Goal: Task Accomplishment & Management: Use online tool/utility

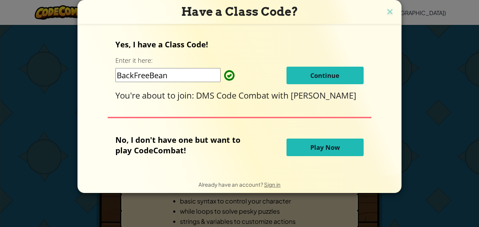
click at [305, 76] on button "Continue" at bounding box center [324, 76] width 77 height 18
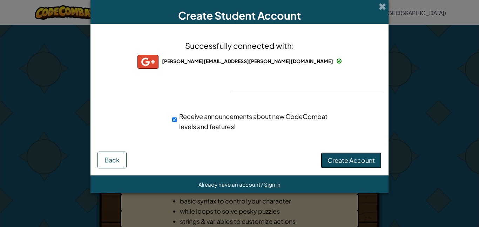
click at [369, 159] on span "Create Account" at bounding box center [351, 160] width 47 height 8
click at [367, 162] on button "Create Account" at bounding box center [351, 160] width 61 height 16
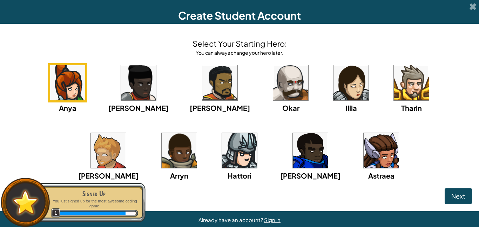
click at [135, 86] on img at bounding box center [138, 82] width 35 height 35
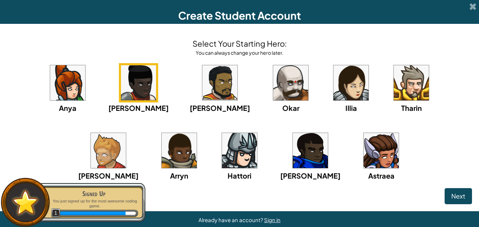
click at [162, 154] on img at bounding box center [179, 150] width 35 height 35
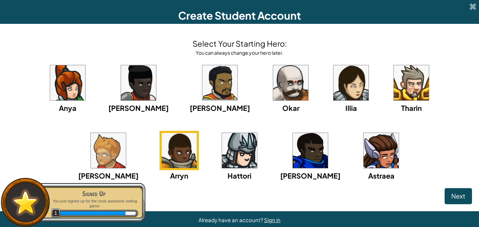
click at [126, 133] on img at bounding box center [108, 150] width 35 height 35
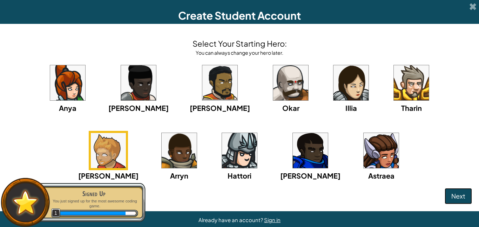
click at [453, 191] on button "Next" at bounding box center [458, 196] width 27 height 16
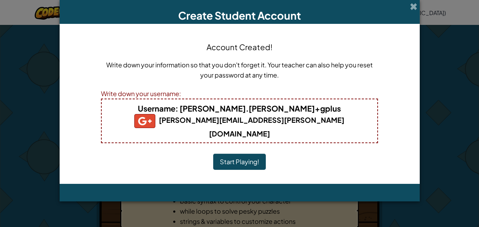
click at [244, 154] on button "Start Playing!" at bounding box center [239, 162] width 53 height 16
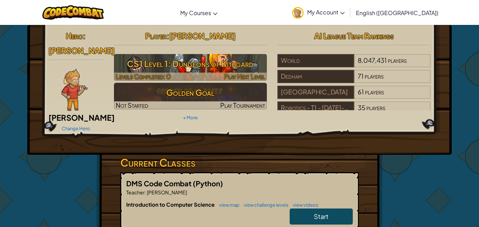
click at [217, 65] on h3 "CS1 Level 1: Dungeons of Kithgard" at bounding box center [190, 64] width 153 height 16
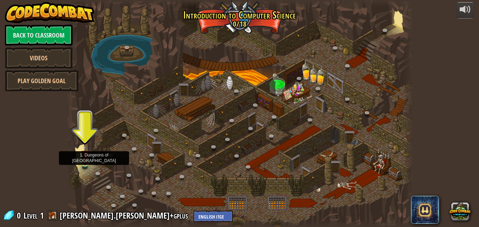
click at [87, 160] on img at bounding box center [85, 154] width 8 height 19
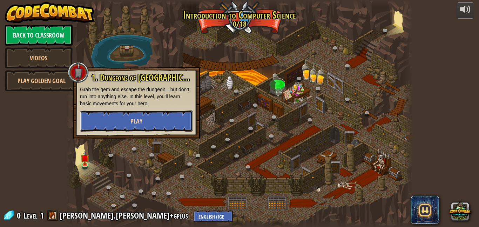
click at [141, 115] on button "Play" at bounding box center [136, 120] width 113 height 21
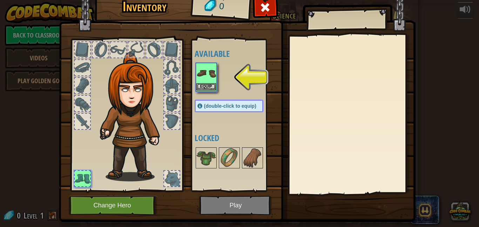
click at [216, 77] on div "Equip" at bounding box center [206, 77] width 21 height 29
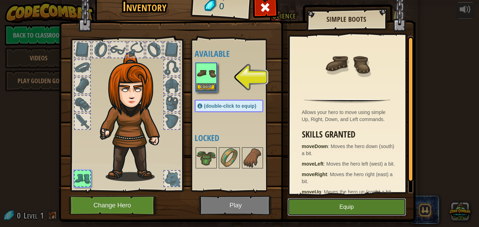
click at [361, 211] on button "Equip" at bounding box center [347, 207] width 119 height 18
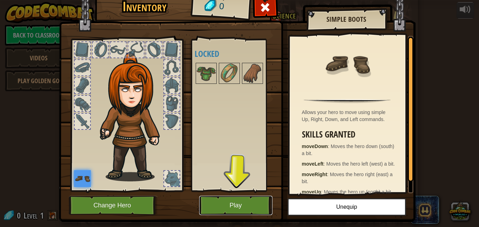
click at [233, 207] on button "Play" at bounding box center [235, 205] width 73 height 19
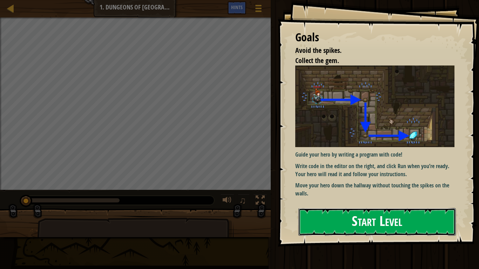
click at [347, 220] on button "Start Level" at bounding box center [376, 222] width 157 height 28
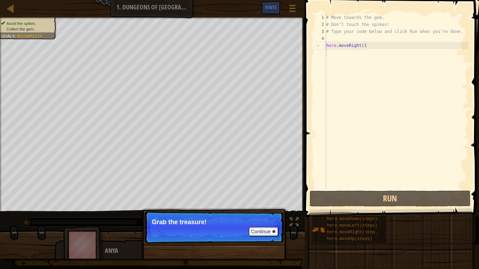
click at [267, 218] on p "Continue Grab the treasure!" at bounding box center [213, 227] width 139 height 32
click at [270, 227] on button "Continue" at bounding box center [263, 231] width 29 height 9
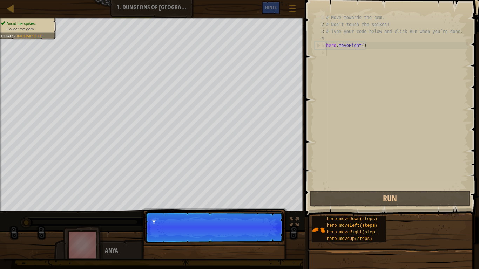
scroll to position [3, 0]
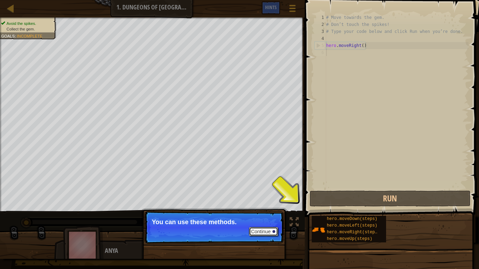
click at [268, 227] on button "Continue" at bounding box center [263, 231] width 29 height 9
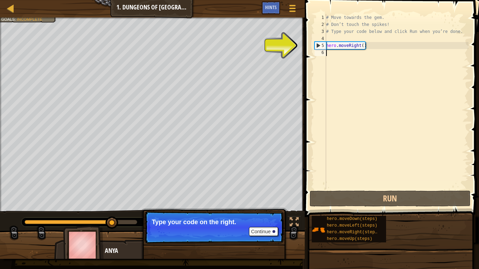
click at [359, 47] on div "# Move towards the gem. # Don’t touch the spikes! # Type your code below and cl…" at bounding box center [397, 108] width 144 height 189
type textarea "hero.moveRight()"
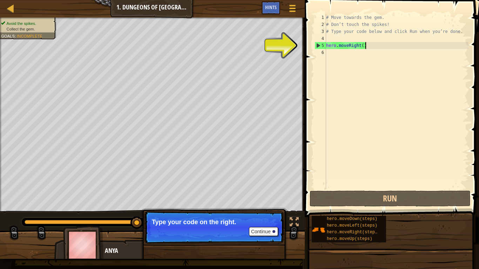
click at [370, 49] on div "# Move towards the gem. # Don’t touch the spikes! # Type your code below and cl…" at bounding box center [397, 108] width 144 height 189
click at [330, 39] on div "# Move towards the gem. # Don’t touch the spikes! # Type your code below and cl…" at bounding box center [397, 108] width 144 height 189
click at [329, 53] on div "# Move towards the gem. # Don’t touch the spikes! # Type your code below and cl…" at bounding box center [397, 108] width 144 height 189
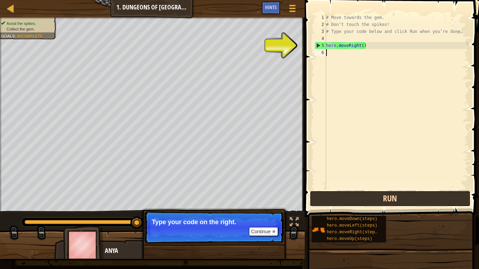
click at [390, 195] on button "Run" at bounding box center [390, 199] width 161 height 16
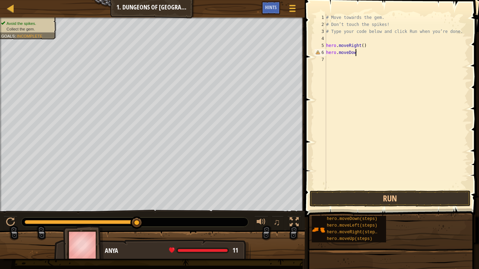
scroll to position [3, 4]
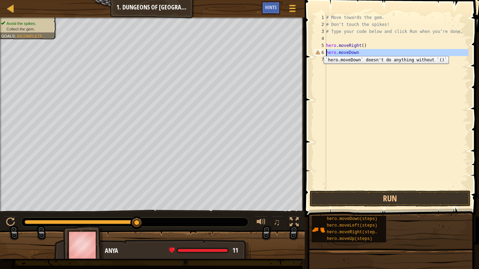
click at [318, 51] on div "6" at bounding box center [321, 52] width 12 height 7
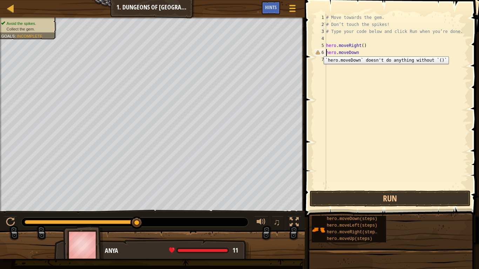
click at [318, 51] on div "6" at bounding box center [321, 52] width 12 height 7
type textarea "hero.moveDown"
click at [356, 55] on div "# Move towards the gem. # Don’t touch the spikes! # Type your code below and cl…" at bounding box center [397, 108] width 144 height 189
click at [358, 56] on div "# Move towards the gem. # Don’t touch the spikes! # Type your code below and cl…" at bounding box center [397, 108] width 144 height 189
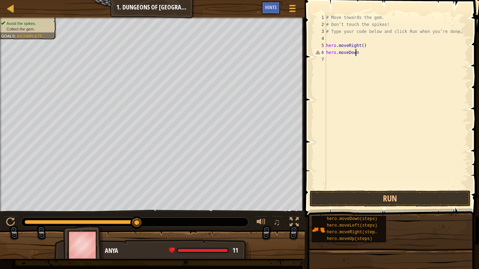
click at [357, 54] on div "# Move towards the gem. # Don’t touch the spikes! # Type your code below and cl…" at bounding box center [397, 108] width 144 height 189
click at [360, 54] on div "# Move towards the gem. # Don’t touch the spikes! # Type your code below and cl…" at bounding box center [397, 108] width 144 height 189
type textarea "h"
type textarea """
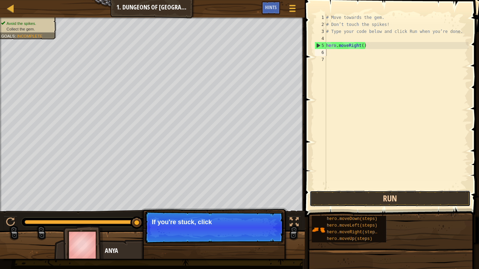
click at [390, 201] on button "Run" at bounding box center [390, 199] width 161 height 16
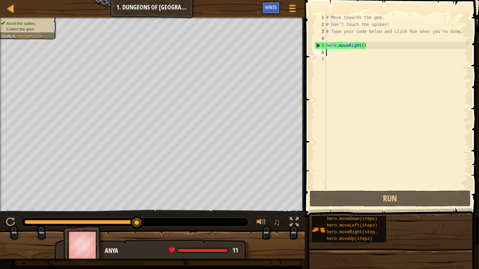
drag, startPoint x: 137, startPoint y: 221, endPoint x: 154, endPoint y: 223, distance: 17.0
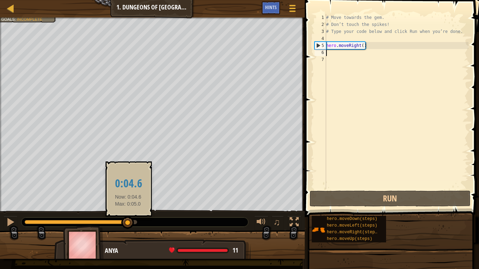
drag, startPoint x: 138, startPoint y: 223, endPoint x: 124, endPoint y: 226, distance: 14.6
click at [124, 226] on div at bounding box center [127, 223] width 13 height 13
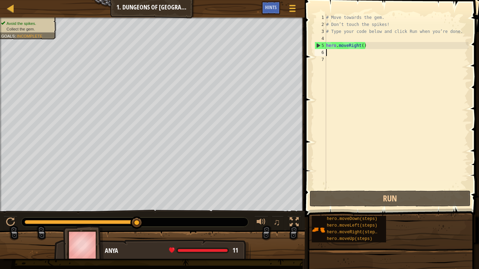
drag, startPoint x: 121, startPoint y: 223, endPoint x: 149, endPoint y: 223, distance: 28.1
click at [149, 223] on div at bounding box center [134, 222] width 227 height 9
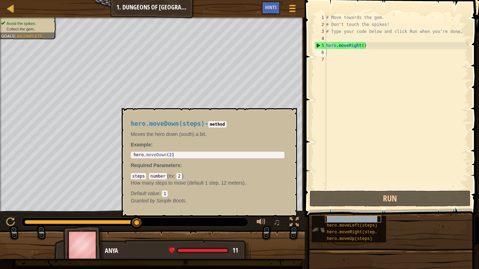
click at [327, 220] on span "hero.moveDown(steps)" at bounding box center [352, 219] width 50 height 5
click at [342, 218] on span "hero.moveDown(steps)" at bounding box center [352, 219] width 50 height 5
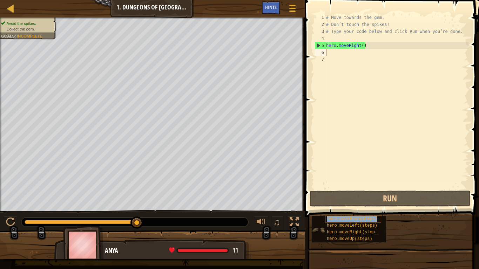
click at [342, 218] on span "hero.moveDown(steps)" at bounding box center [352, 219] width 50 height 5
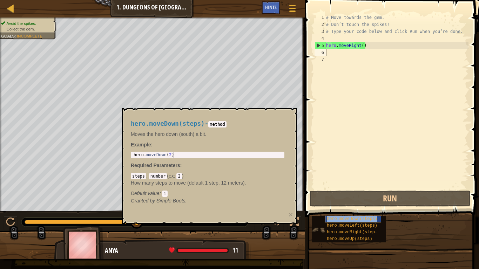
click at [344, 220] on span "hero.moveDown(steps)" at bounding box center [352, 219] width 50 height 5
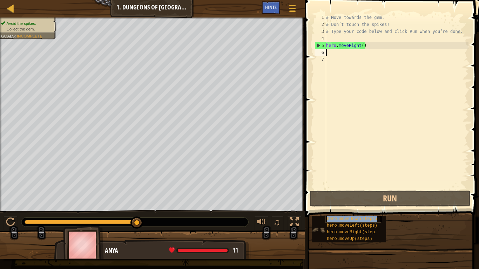
click at [344, 220] on span "hero.moveDown(steps)" at bounding box center [352, 219] width 50 height 5
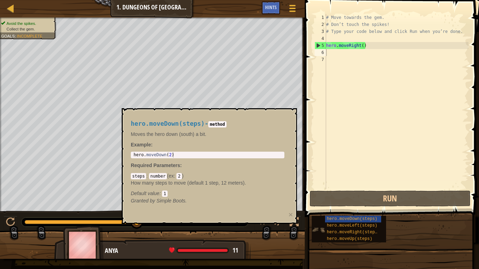
click at [312, 227] on img at bounding box center [318, 229] width 13 height 13
click at [313, 227] on img at bounding box center [318, 229] width 13 height 13
click at [317, 227] on img at bounding box center [318, 229] width 13 height 13
click at [359, 227] on span "hero.moveRight(steps)" at bounding box center [353, 232] width 53 height 5
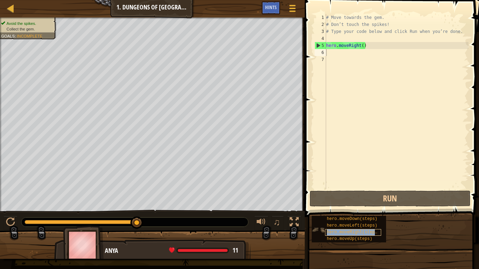
click at [359, 227] on span "hero.moveRight(steps)" at bounding box center [353, 232] width 53 height 5
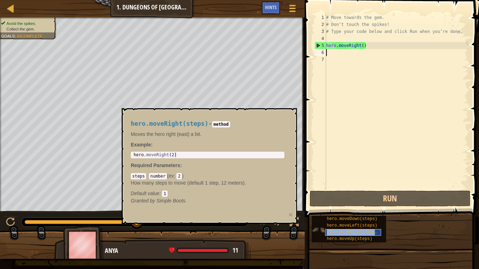
click at [360, 227] on span "hero.moveRight(steps)" at bounding box center [353, 232] width 53 height 5
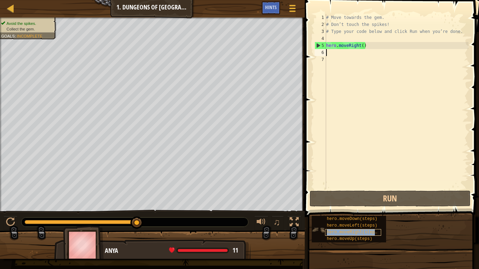
click at [360, 227] on span "hero.moveRight(steps)" at bounding box center [353, 232] width 53 height 5
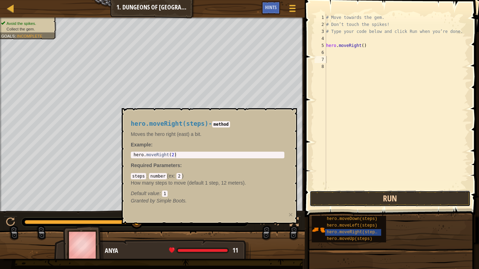
click at [384, 194] on button "Run" at bounding box center [390, 199] width 161 height 16
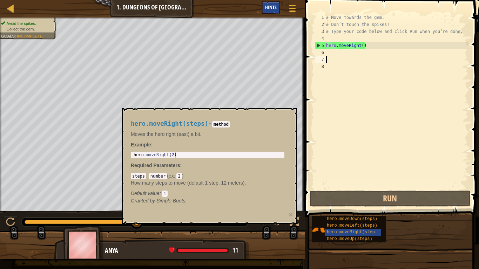
click at [275, 6] on span "Hints" at bounding box center [271, 7] width 12 height 7
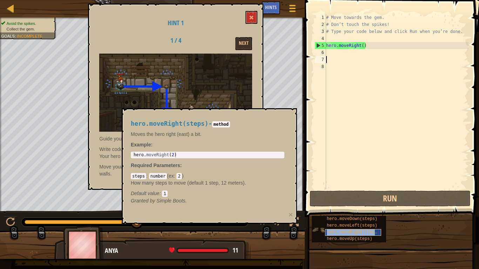
click at [355, 227] on span "hero.moveRight(steps)" at bounding box center [353, 232] width 53 height 5
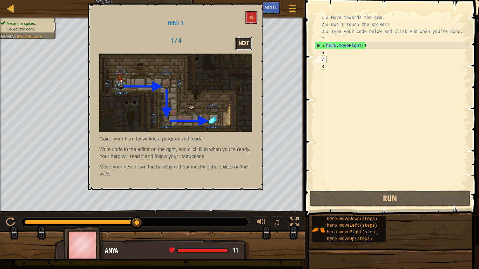
click at [244, 48] on button "Next" at bounding box center [243, 43] width 17 height 13
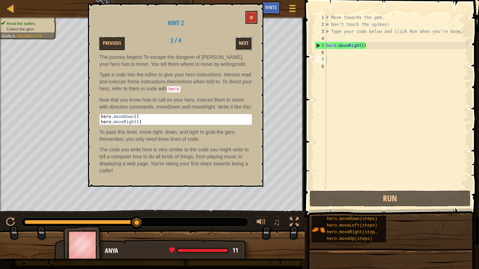
click at [244, 43] on button "Next" at bounding box center [243, 43] width 17 height 13
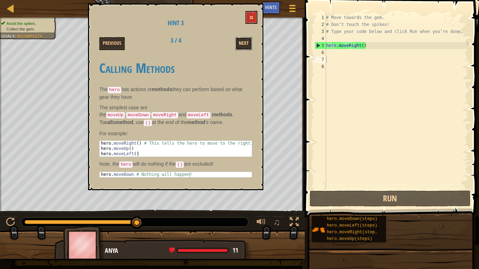
click at [243, 43] on button "Next" at bounding box center [243, 43] width 17 height 13
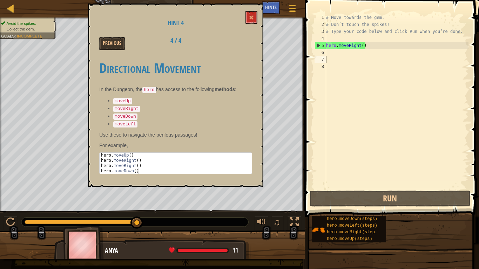
click at [243, 43] on div "Previous 4 / 4" at bounding box center [175, 43] width 163 height 13
click at [254, 18] on button at bounding box center [251, 17] width 12 height 13
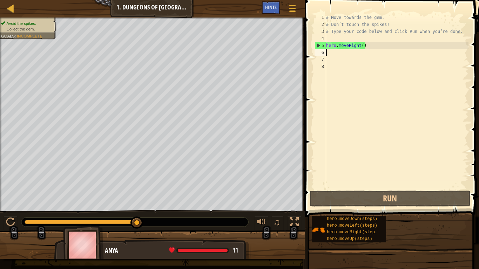
click at [332, 52] on div "# Move towards the gem. # Don’t touch the spikes! # Type your code below and cl…" at bounding box center [397, 108] width 144 height 189
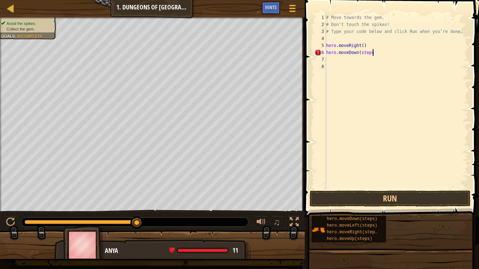
scroll to position [3, 7]
type textarea "hero.moveDown(steps)"
click at [414, 194] on button "Run" at bounding box center [390, 199] width 161 height 16
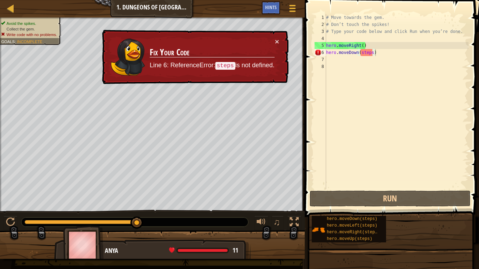
click at [225, 68] on code "steps" at bounding box center [225, 66] width 20 height 8
click at [279, 40] on div "× Fix Your Code Line 6: ReferenceError: steps is not defined." at bounding box center [195, 57] width 188 height 55
click at [275, 41] on button "×" at bounding box center [277, 41] width 4 height 7
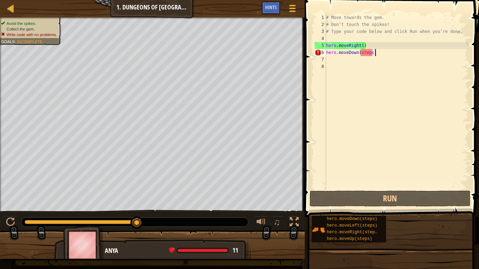
click at [378, 56] on div "# Move towards the gem. # Don’t touch the spikes! # Type your code below and cl…" at bounding box center [397, 108] width 144 height 189
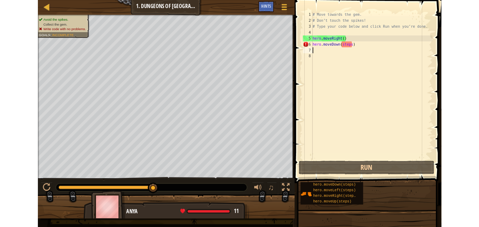
scroll to position [3, 0]
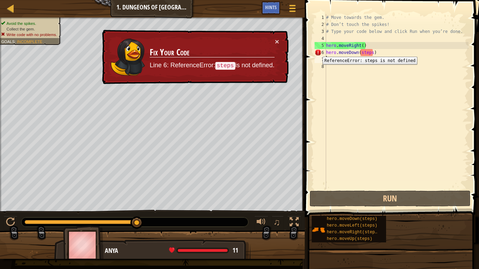
click at [317, 52] on div "6" at bounding box center [321, 52] width 12 height 7
type textarea "hero.moveDown(steps)"
click at [317, 52] on div "6" at bounding box center [321, 52] width 12 height 7
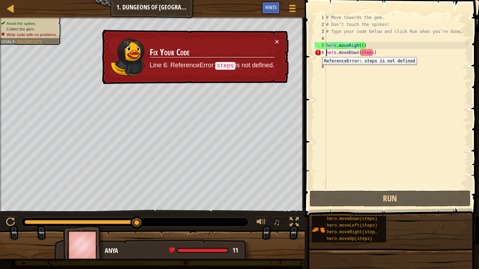
click at [317, 52] on div "6" at bounding box center [321, 52] width 12 height 7
type textarea "hero.moveDown(steps)"
click at [317, 52] on div "6" at bounding box center [321, 52] width 12 height 7
click at [276, 37] on button "×" at bounding box center [277, 39] width 5 height 7
